Goal: Task Accomplishment & Management: Complete application form

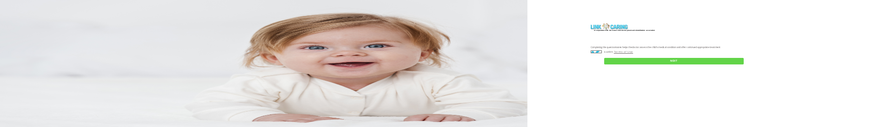
checkbox input "true"
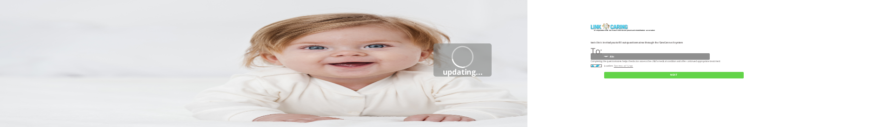
click at [602, 56] on select "Abc 77 yoyo large koko abc 107 ggy oo;o; ytyt7t t7t7 lala 4.8 1234 99 100 9898 …" at bounding box center [650, 56] width 119 height 7
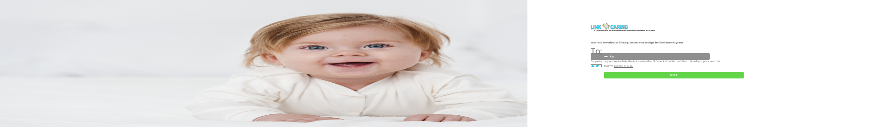
select select "YGztoFJxUJ%2FwteVgQodAIw%3D%3D"
click at [591, 53] on select "Abc 77 yoyo large koko abc 107 ggy oo;o; ytyt7t t7t7 lala 4.8 1234 99 100 9898 …" at bounding box center [650, 56] width 119 height 7
click at [632, 75] on input "NEXT" at bounding box center [674, 75] width 140 height 7
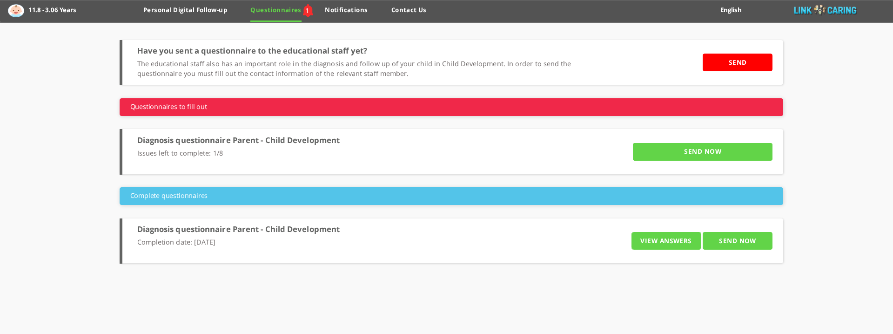
click at [661, 89] on input "SEND NOW" at bounding box center [703, 152] width 140 height 18
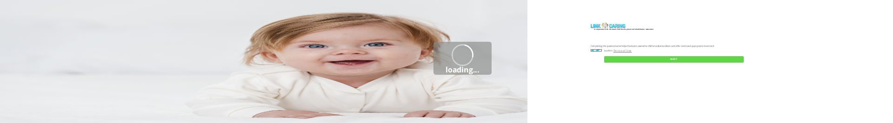
checkbox input "true"
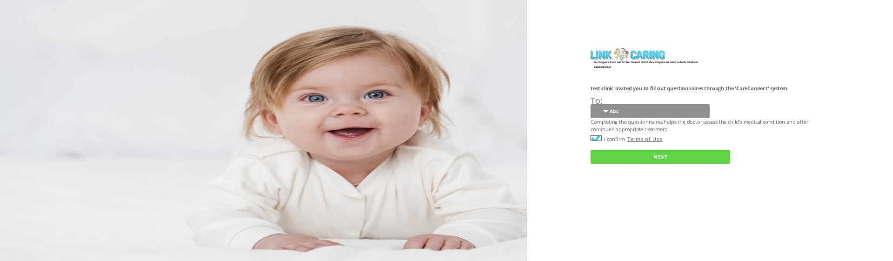
click at [607, 110] on select "Abc 77 yoyo large koko abc 107 ggy oo;o; ytyt7t t7t7 lala 4.8 1234 99 100 9898 …" at bounding box center [649, 111] width 119 height 14
select select "YGztoFJxUJ%2FwteVgQodAIw%3D%3D"
click at [590, 104] on select "Abc 77 yoyo large koko abc 107 ggy oo;o; ytyt7t t7t7 lala 4.8 1234 99 100 9898 …" at bounding box center [649, 111] width 119 height 14
click at [615, 123] on input "NEXT" at bounding box center [660, 157] width 140 height 14
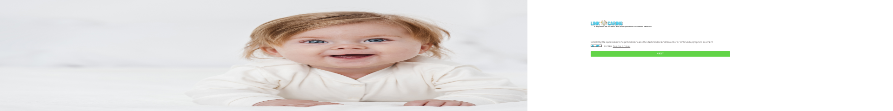
checkbox input "true"
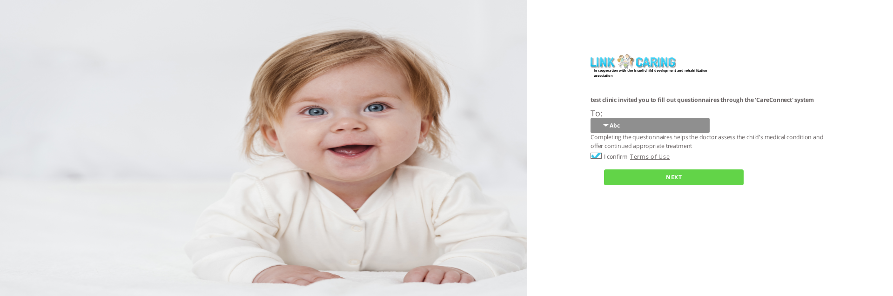
click at [635, 111] on select "Abc 77 yoyo large koko abc 107 ggy oo;o; ytyt7t t7t7 lala 4.8 1234 99 100 9898 …" at bounding box center [649, 126] width 119 height 16
select select "YGztoFJxUJ%2FwteVgQodAIw%3D%3D"
click at [590, 111] on select "Abc 77 yoyo large koko abc 107 ggy oo;o; ytyt7t t7t7 lala 4.8 1234 99 100 9898 …" at bounding box center [649, 126] width 119 height 16
click at [635, 111] on input "NEXT" at bounding box center [674, 177] width 140 height 16
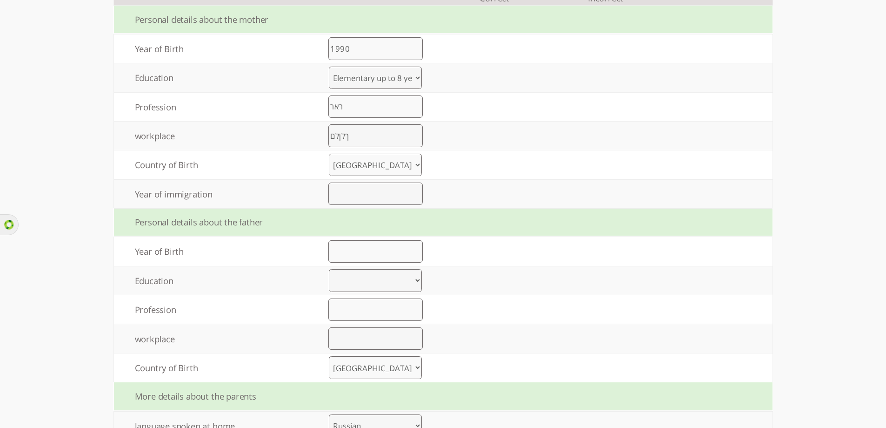
scroll to position [559, 0]
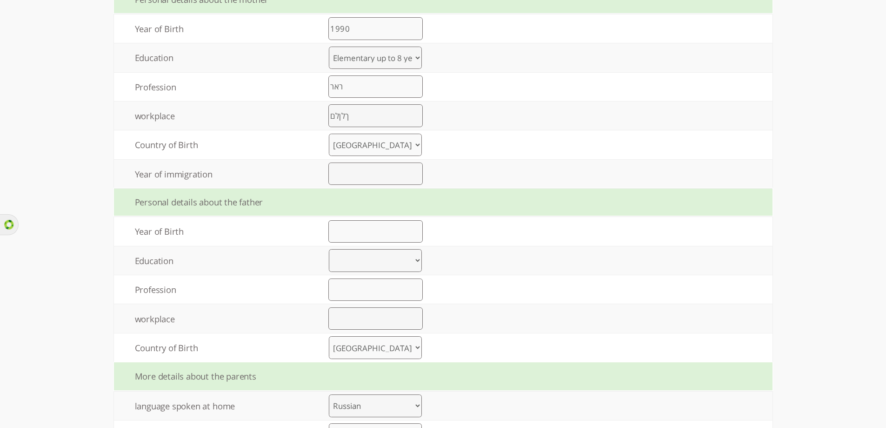
click at [192, 111] on td "Country of Birth" at bounding box center [213, 144] width 198 height 28
click at [215, 111] on td "Year of immigration" at bounding box center [213, 174] width 198 height 28
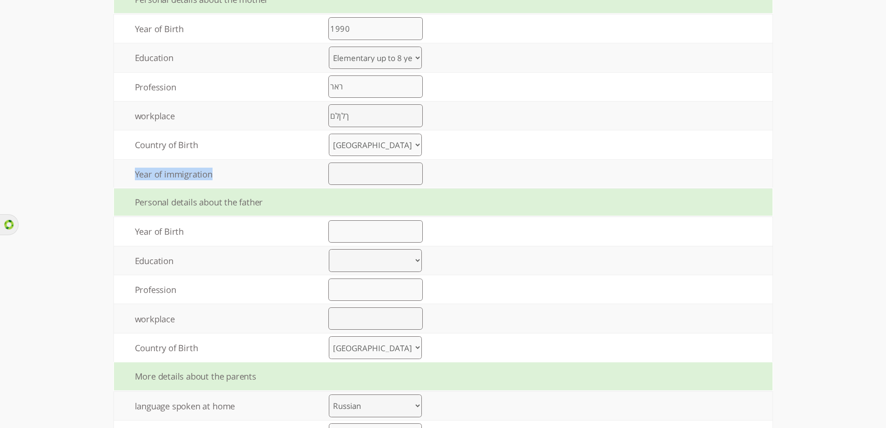
click at [379, 111] on select "United States United Kingdom China Japan Germany France India Italy Brazil Cana…" at bounding box center [375, 145] width 93 height 23
click at [333, 111] on select "United States United Kingdom China Japan Germany France India Italy Brazil Cana…" at bounding box center [375, 145] width 93 height 23
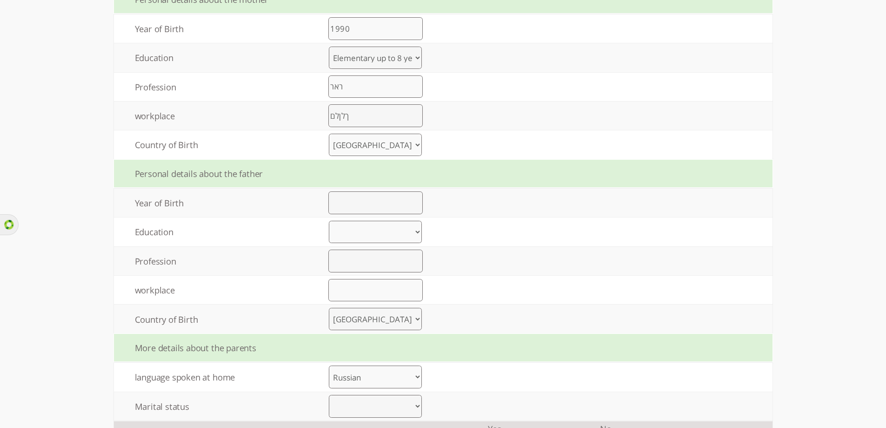
click at [364, 111] on select "United States United Kingdom China Japan Germany France India Italy Brazil Cana…" at bounding box center [375, 145] width 93 height 23
click at [333, 111] on select "United States United Kingdom China Japan Germany France India Italy Brazil Cana…" at bounding box center [375, 145] width 93 height 23
click at [365, 111] on select "United States United Kingdom China Japan Germany France India Italy Brazil Cana…" at bounding box center [375, 145] width 93 height 23
click at [333, 111] on select "United States United Kingdom China Japan Germany France India Italy Brazil Cana…" at bounding box center [375, 145] width 93 height 23
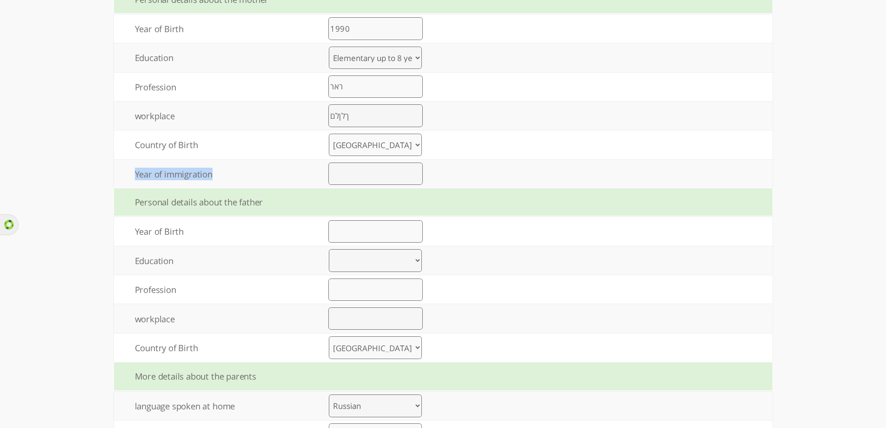
click at [372, 111] on select "United States United Kingdom China Japan Germany France India Italy Brazil Cana…" at bounding box center [375, 145] width 93 height 23
click at [333, 111] on select "United States United Kingdom China Japan Germany France India Italy Brazil Cana…" at bounding box center [375, 145] width 93 height 23
click at [367, 111] on select "United States United Kingdom China Japan Germany France India Italy Brazil Cana…" at bounding box center [375, 145] width 93 height 23
click at [333, 111] on select "United States United Kingdom China Japan Germany France India Italy Brazil Cana…" at bounding box center [375, 145] width 93 height 23
drag, startPoint x: 358, startPoint y: 147, endPoint x: 358, endPoint y: 153, distance: 5.1
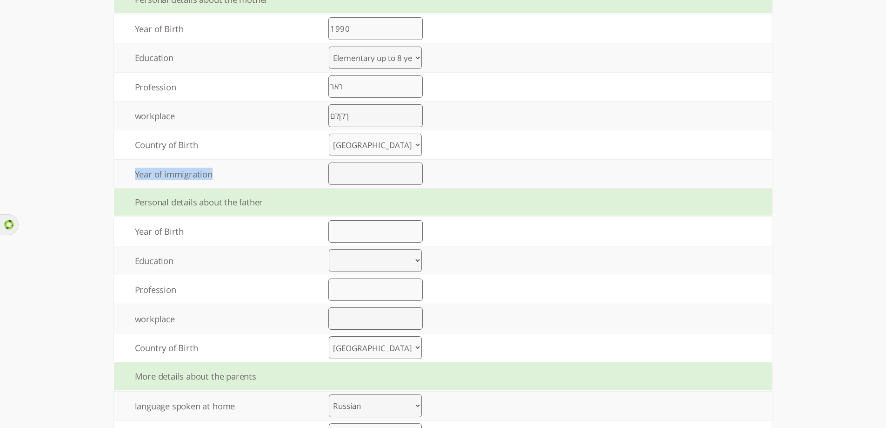
click at [358, 111] on select "United States United Kingdom China Japan Germany France India Italy Brazil Cana…" at bounding box center [375, 145] width 93 height 23
click at [333, 111] on select "United States United Kingdom China Japan Germany France India Italy Brazil Cana…" at bounding box center [375, 145] width 93 height 23
drag, startPoint x: 351, startPoint y: 147, endPoint x: 352, endPoint y: 153, distance: 5.6
click at [351, 111] on select "United States United Kingdom China Japan Germany France India Italy Brazil Cana…" at bounding box center [375, 145] width 93 height 23
click at [333, 111] on select "United States United Kingdom China Japan Germany France India Italy Brazil Cana…" at bounding box center [375, 145] width 93 height 23
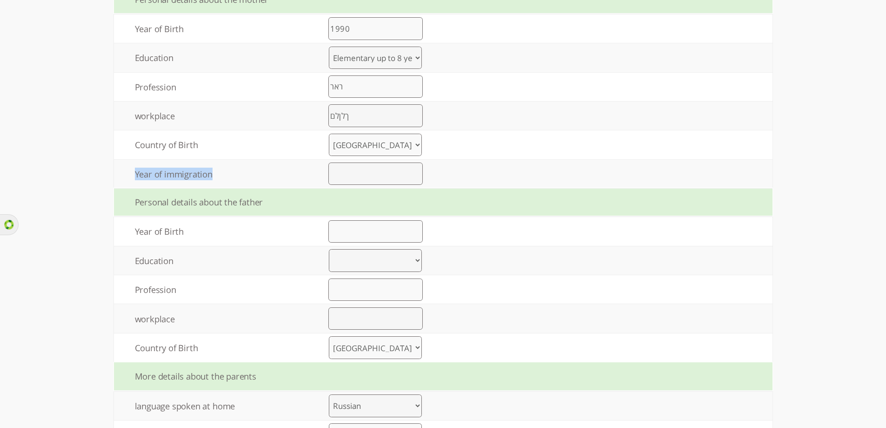
drag, startPoint x: 356, startPoint y: 142, endPoint x: 359, endPoint y: 148, distance: 6.2
click at [356, 111] on select "United States United Kingdom China Japan Germany France India Italy Brazil Cana…" at bounding box center [375, 145] width 93 height 23
select select "0"
click at [333, 111] on select "United States United Kingdom China Japan Germany France India Italy Brazil Cana…" at bounding box center [375, 145] width 93 height 23
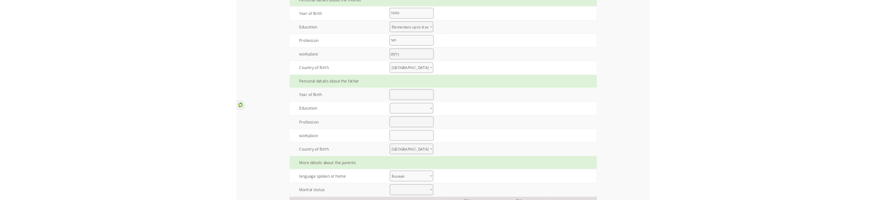
scroll to position [314, 0]
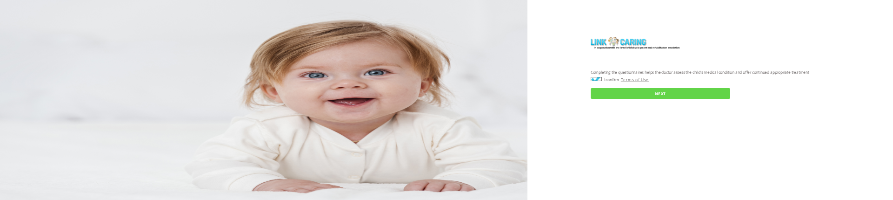
checkbox input "true"
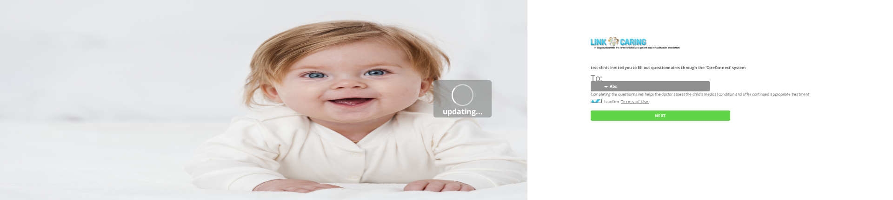
click at [609, 89] on select "Abc 77 yoyo large koko abc 107 ggy oo;o; ytyt7t t7t7 lala 4.8 1234 99 100 9898 …" at bounding box center [650, 86] width 119 height 11
select select "YGztoFJxUJ%2FwteVgQodAIw%3D%3D"
click at [591, 81] on select "Abc 77 yoyo large koko abc 107 ggy oo;o; ytyt7t t7t7 lala 4.8 1234 99 100 9898 …" at bounding box center [650, 86] width 119 height 11
click at [650, 117] on input "NEXT" at bounding box center [661, 115] width 140 height 11
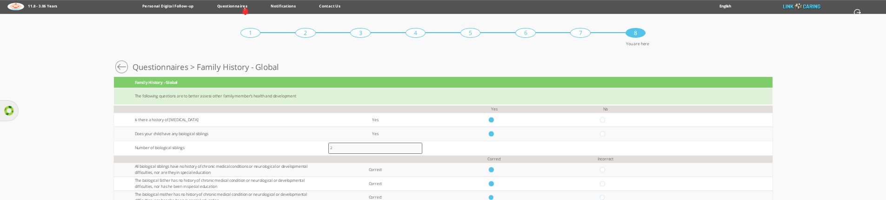
scroll to position [0, 0]
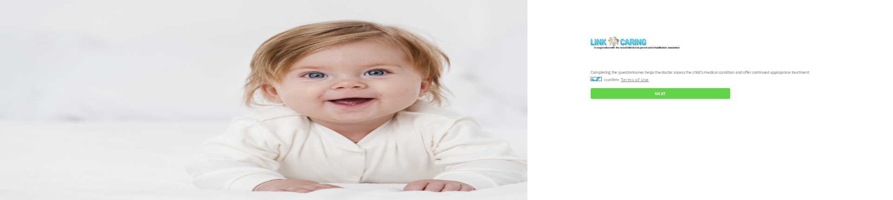
checkbox input "true"
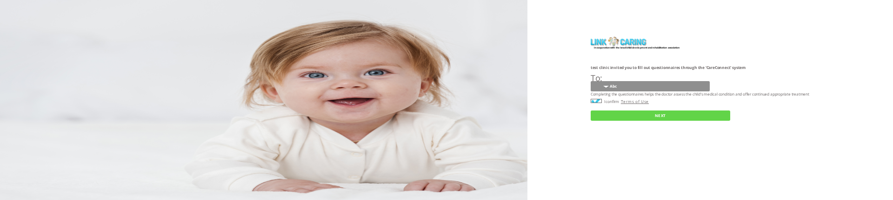
click at [618, 87] on select "Abc 77 yoyo large koko abc 107 ggy oo;o; ytyt7t t7t7 lala 4.8 1234 99 100 9898 …" at bounding box center [650, 86] width 119 height 11
select select "YGztoFJxUJ%2FwteVgQodAIw%3D%3D"
click at [591, 81] on select "Abc 77 yoyo large koko abc 107 ggy oo;o; ytyt7t t7t7 lala 4.8 1234 99 100 9898 …" at bounding box center [650, 86] width 119 height 11
click at [664, 115] on input "NEXT" at bounding box center [661, 115] width 140 height 11
